Goal: Find specific page/section: Find specific page/section

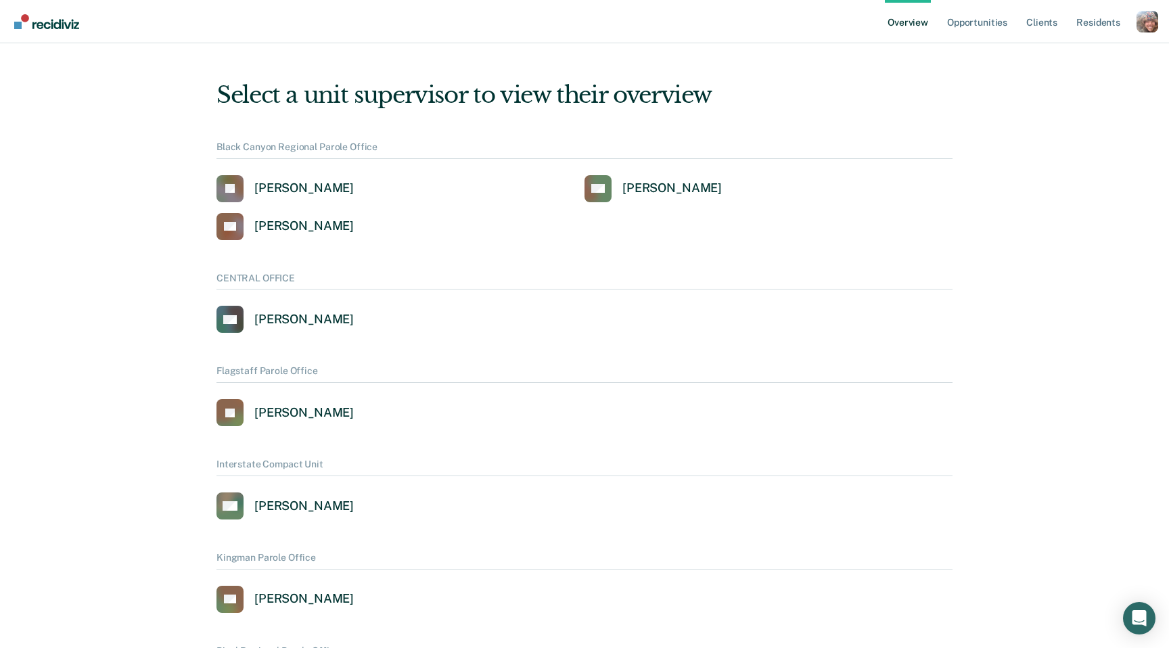
click at [1150, 25] on div "Profile dropdown button" at bounding box center [1148, 22] width 22 height 22
click at [1072, 51] on link "Profile" at bounding box center [1092, 55] width 109 height 12
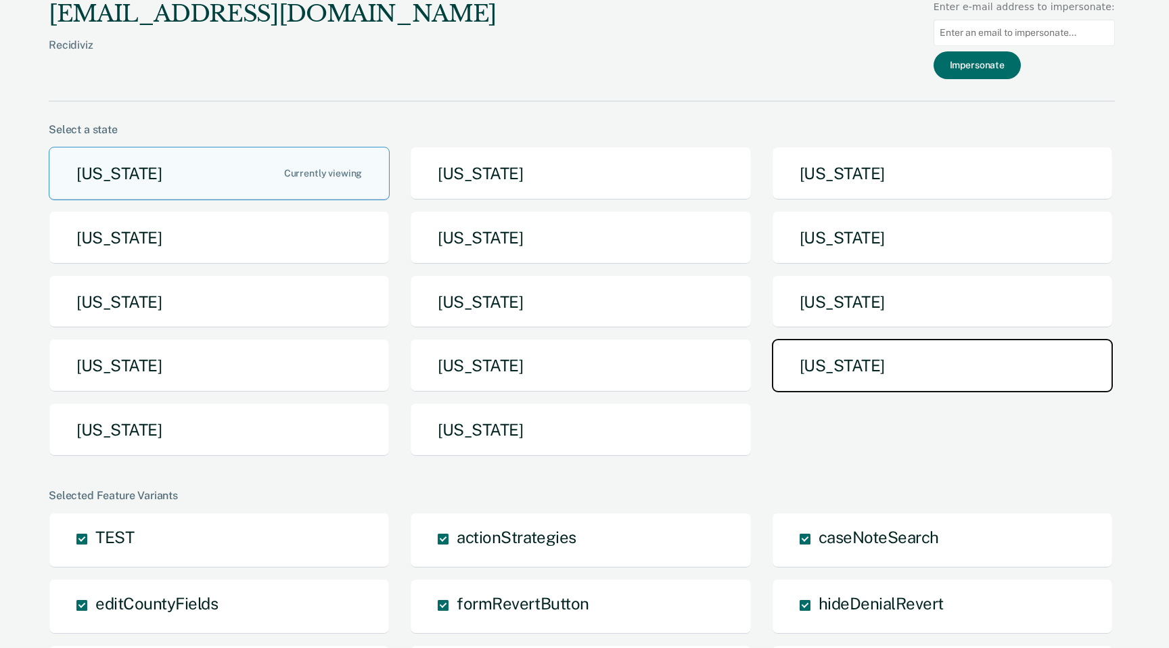
click at [858, 380] on button "[US_STATE]" at bounding box center [942, 365] width 341 height 53
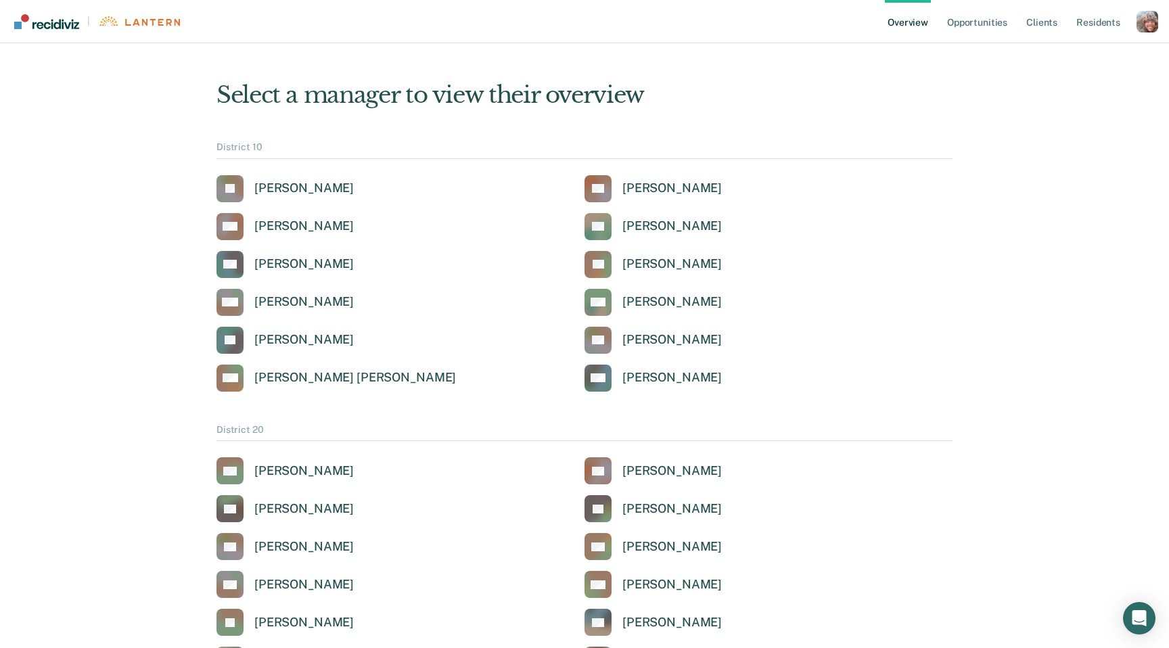
click at [1147, 22] on div "Profile dropdown button" at bounding box center [1148, 22] width 22 height 22
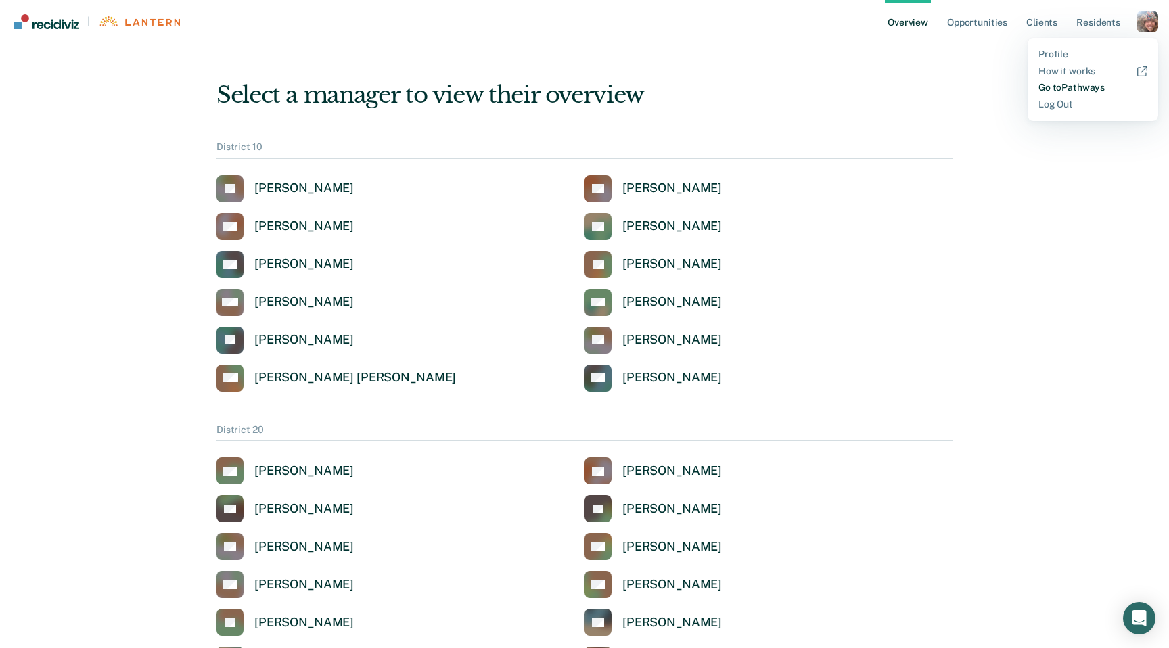
click at [1087, 85] on link "Go to Pathways" at bounding box center [1092, 88] width 109 height 12
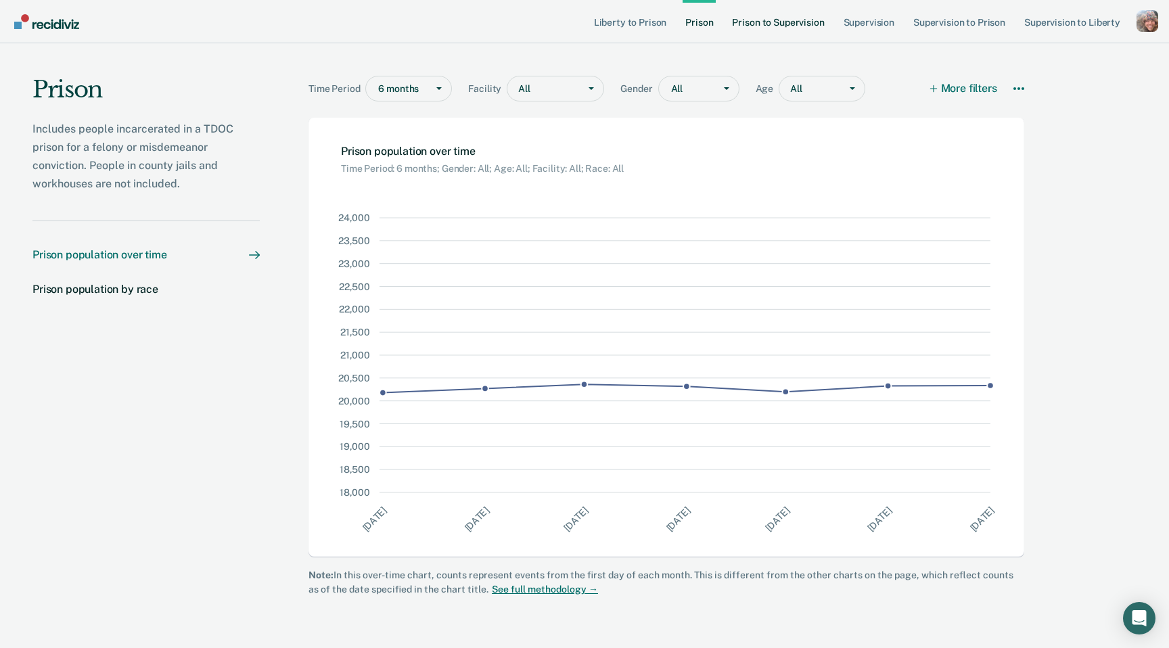
click at [773, 25] on link "Prison to Supervision" at bounding box center [777, 21] width 97 height 43
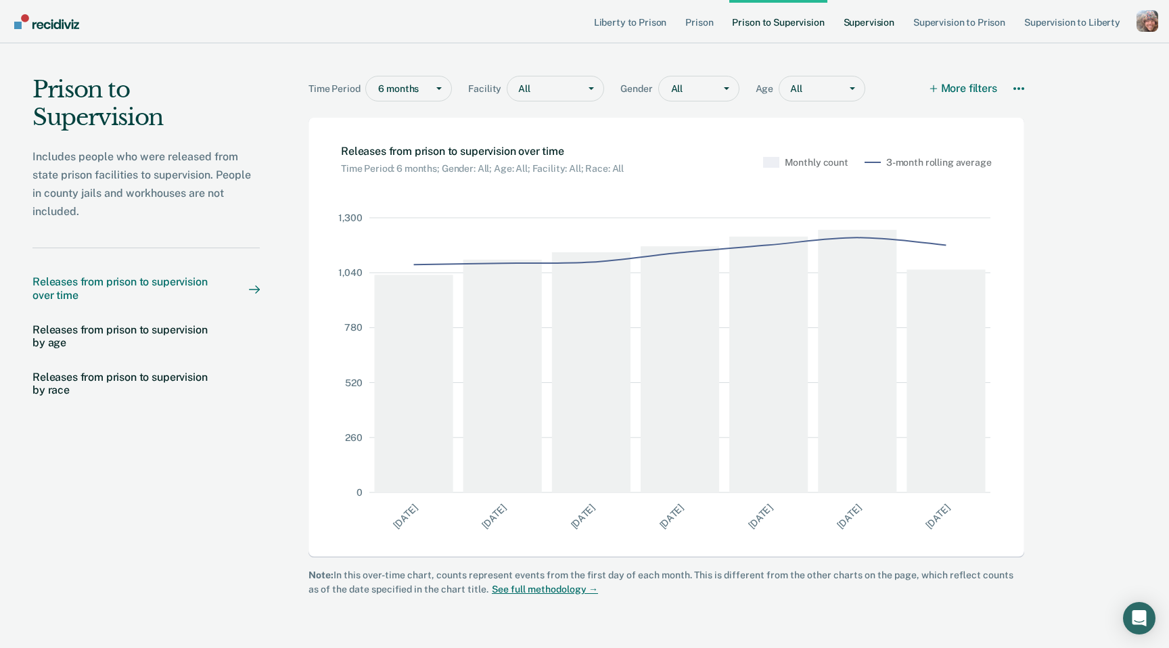
click at [869, 22] on link "Supervision" at bounding box center [869, 21] width 56 height 43
